Goal: Task Accomplishment & Management: Manage account settings

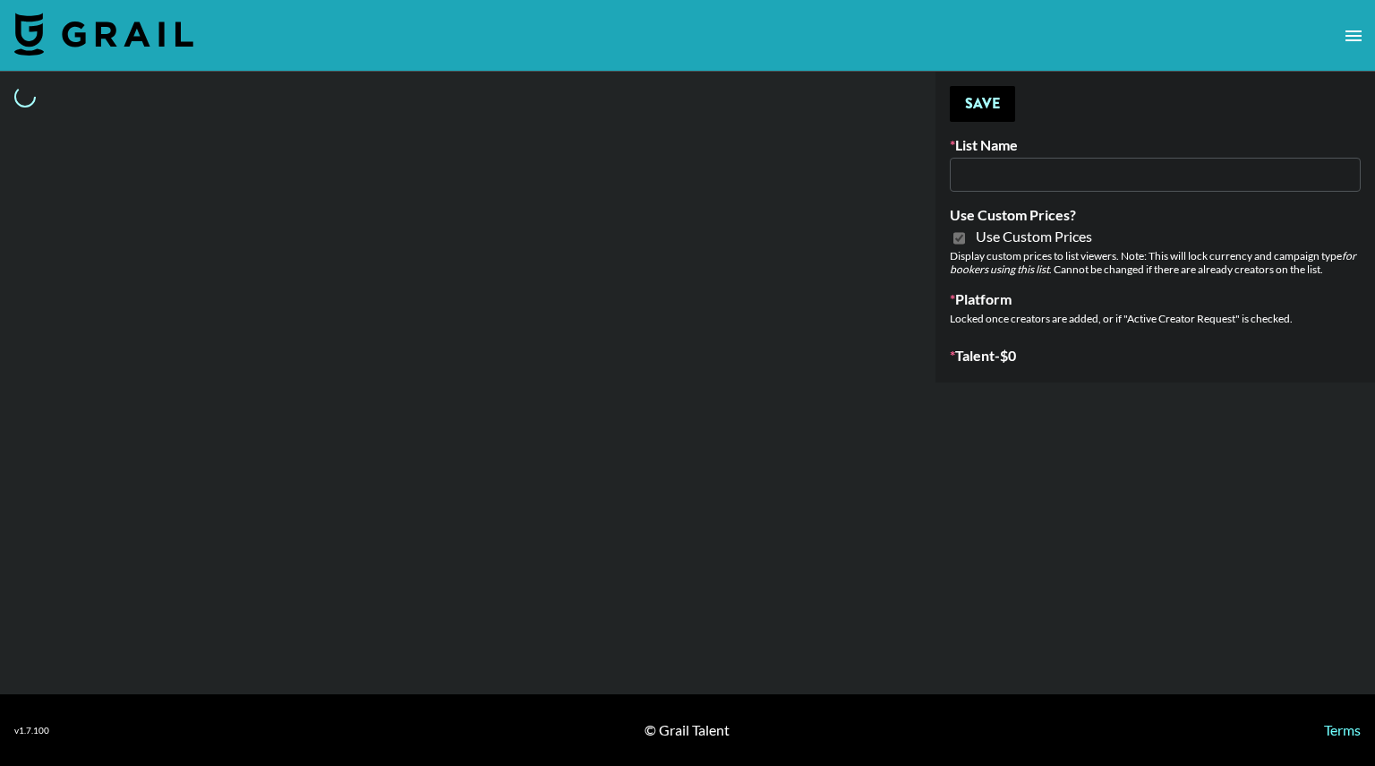
select select "Brand"
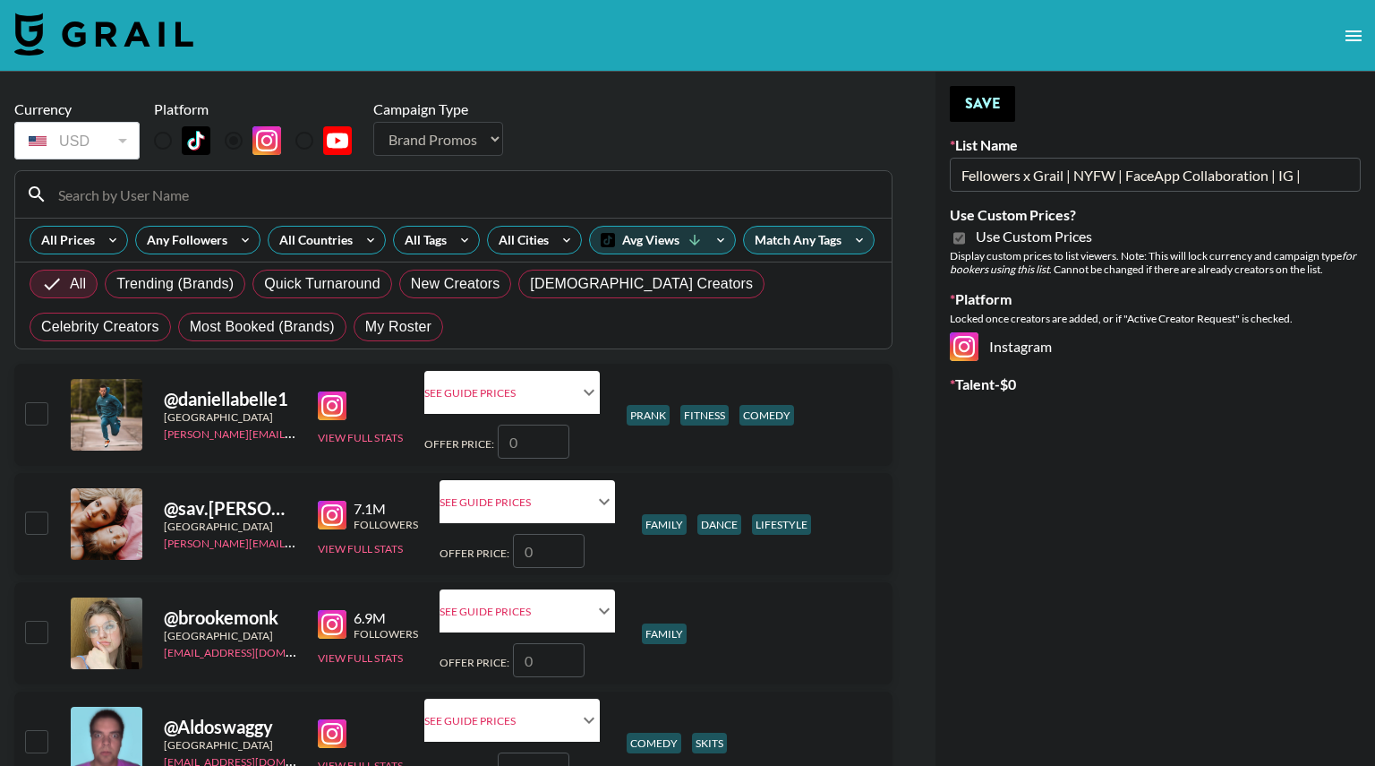
type input "Fellowers x Grail | NYFW | FaceApp Collaboration | IG |"
checkbox input "true"
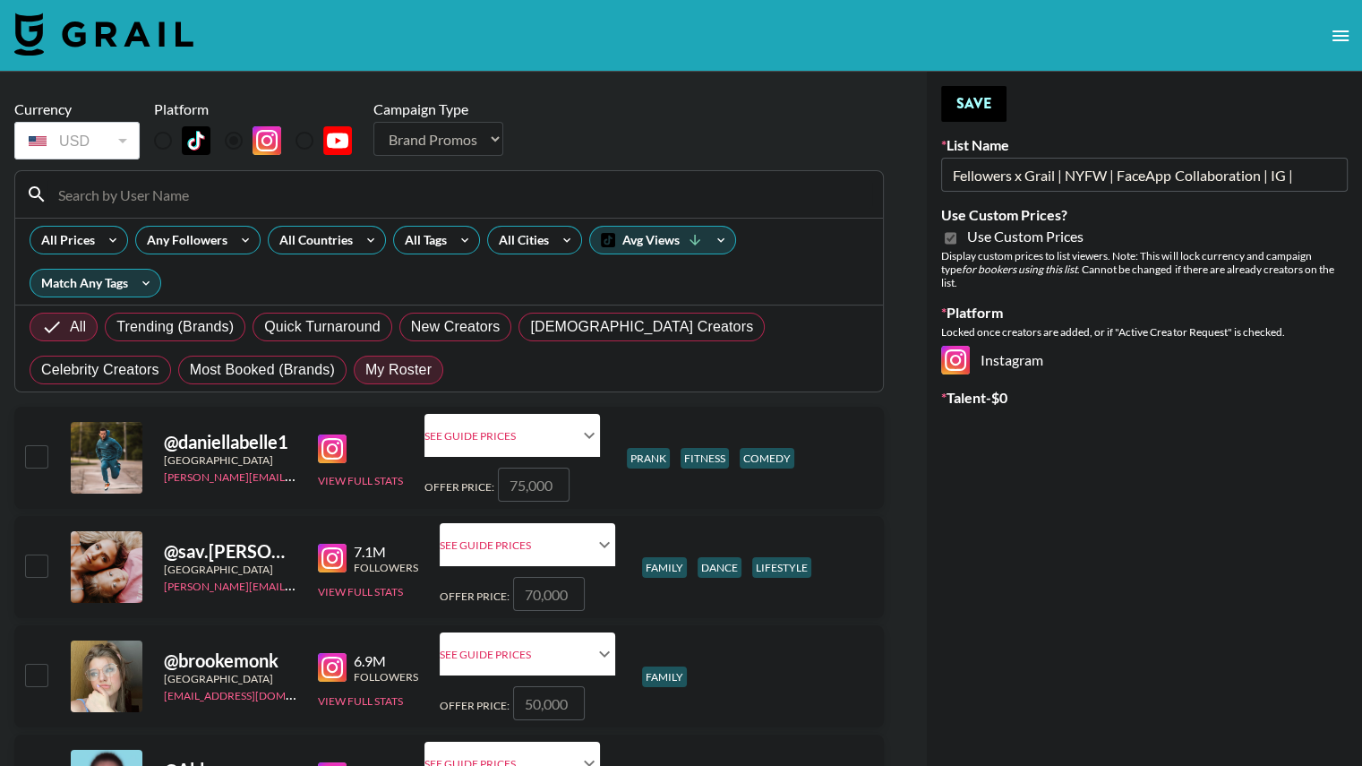
click at [365, 366] on span "My Roster" at bounding box center [398, 369] width 66 height 21
click at [365, 370] on input "My Roster" at bounding box center [365, 370] width 0 height 0
radio input "true"
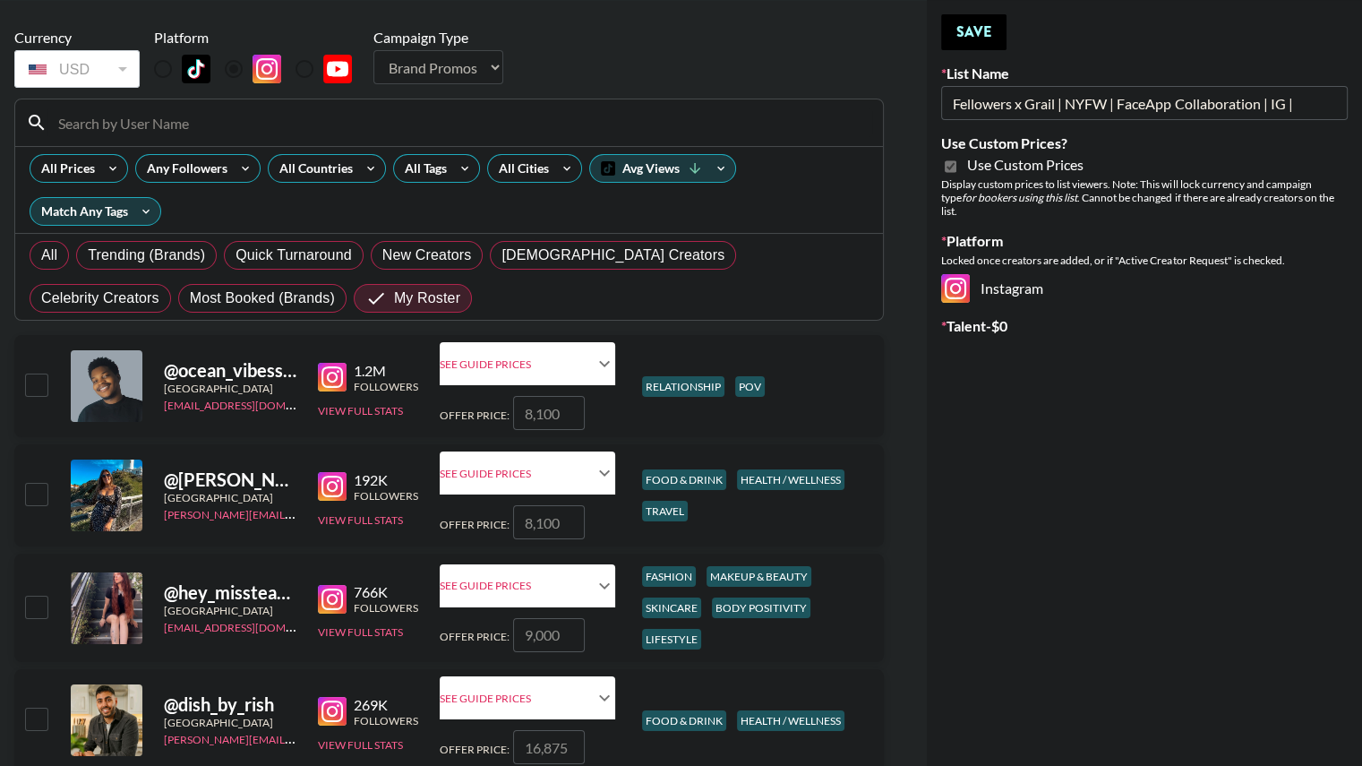
scroll to position [75, 0]
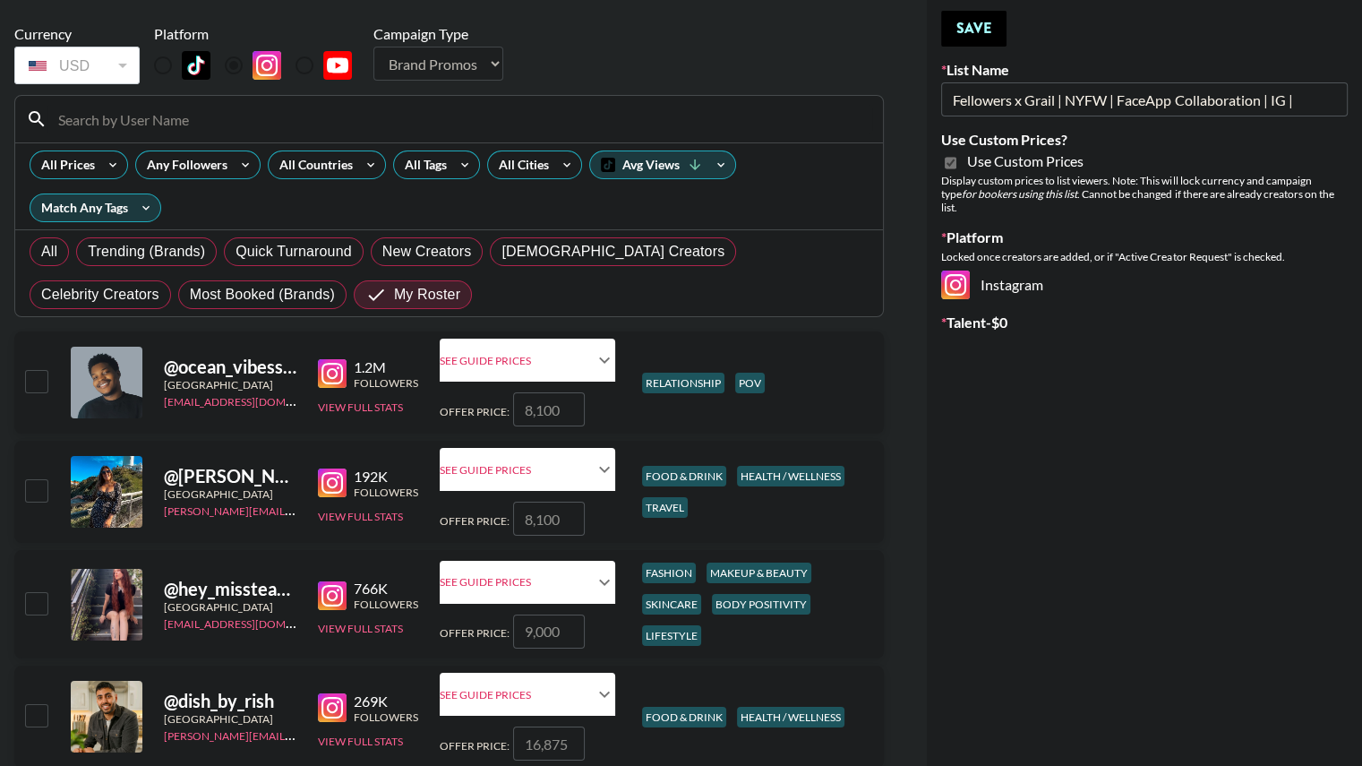
click at [30, 601] on input "checkbox" at bounding box center [35, 602] width 21 height 21
checkbox input "true"
type input "9000"
click at [541, 626] on input "9000" at bounding box center [549, 631] width 72 height 34
checkbox input "false"
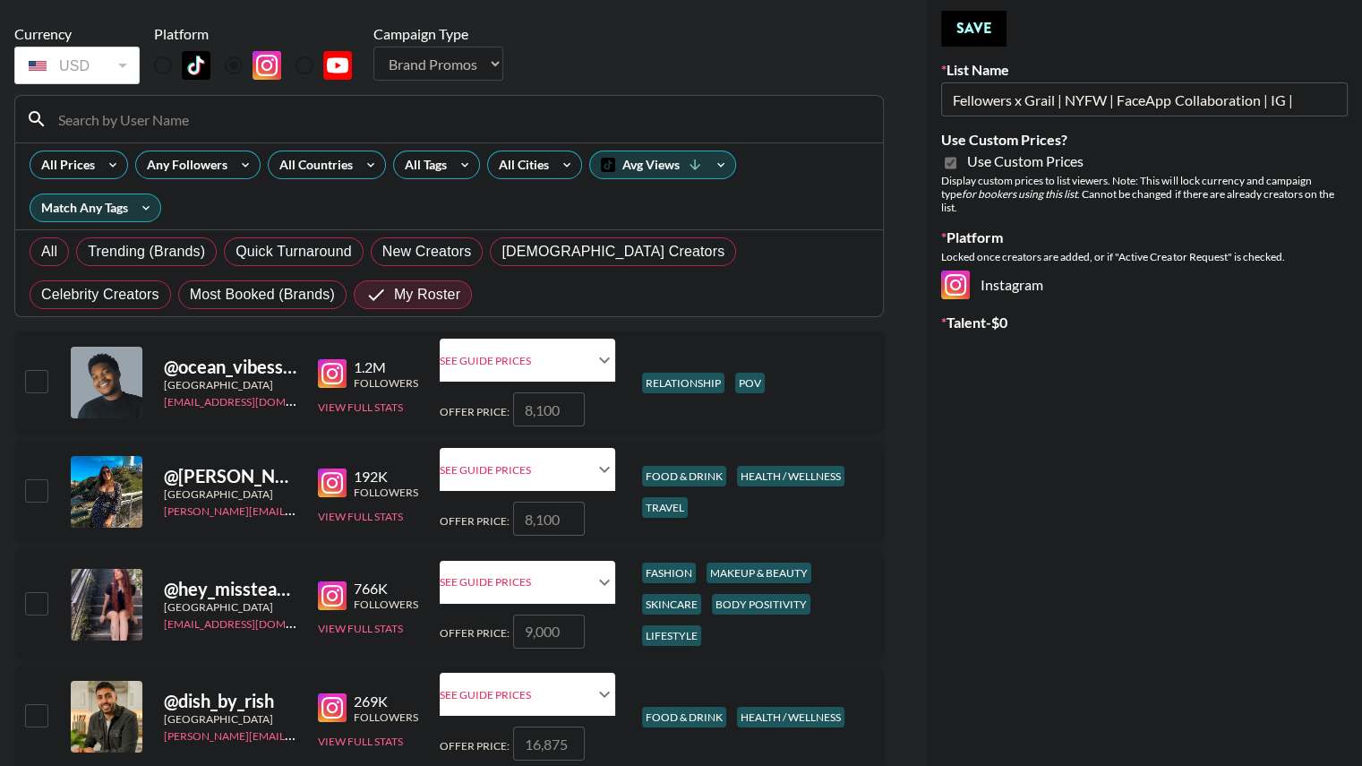
checkbox input "true"
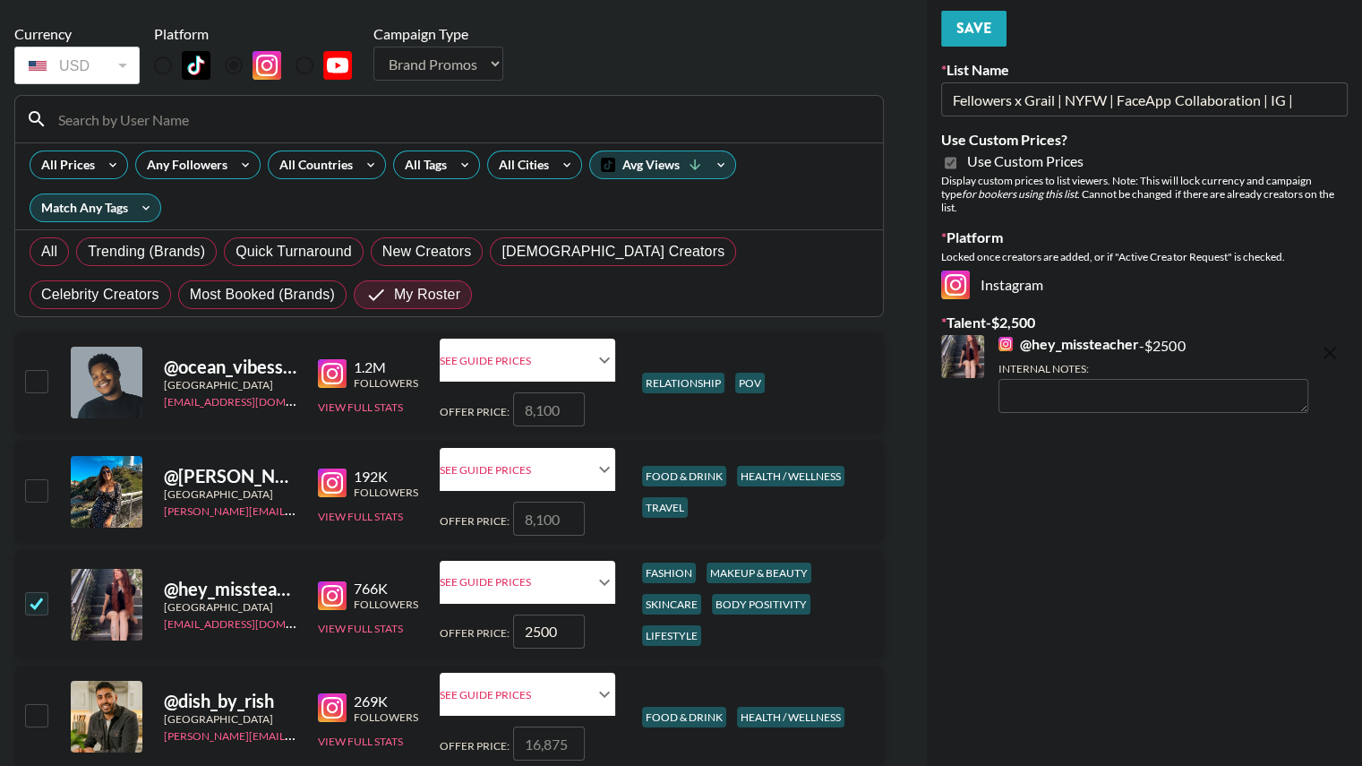
type input "2500"
click at [959, 31] on button "Save" at bounding box center [973, 29] width 65 height 36
